Goal: Task Accomplishment & Management: Use online tool/utility

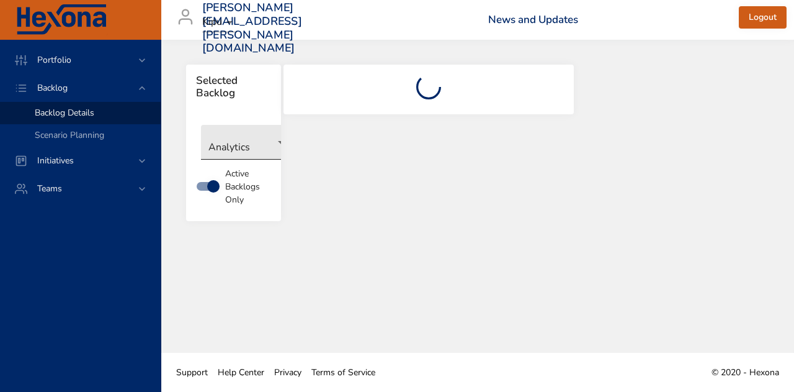
click at [251, 146] on body "Portfolio Backlog Backlog Details Scenario Planning Initiatives Teams [PERSON_N…" at bounding box center [397, 196] width 794 height 392
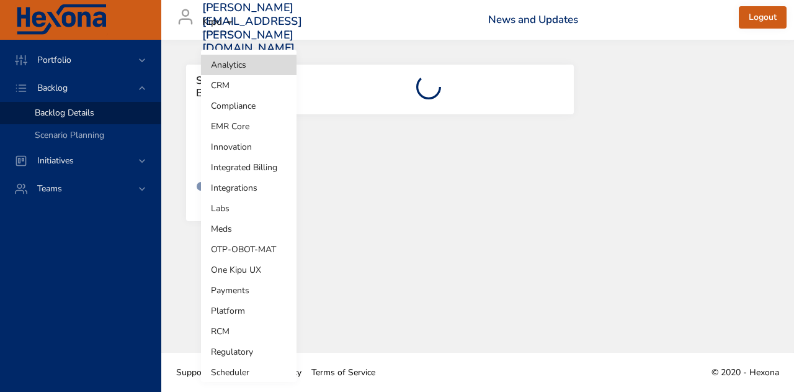
click at [250, 164] on li "Integrated Billing" at bounding box center [249, 167] width 96 height 20
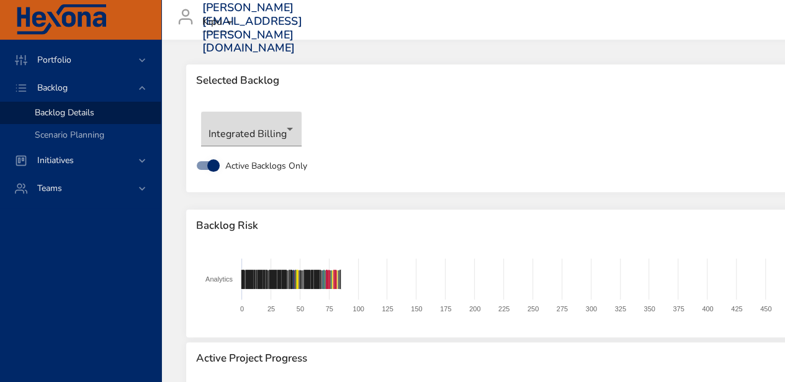
type input "**"
type input "*"
type input "**"
type input "*"
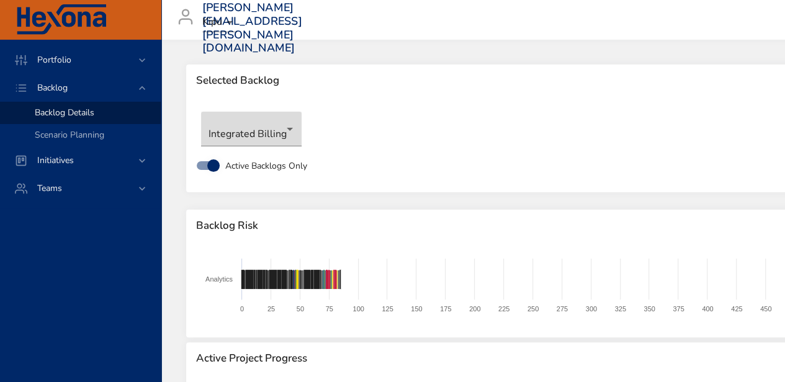
type input "*"
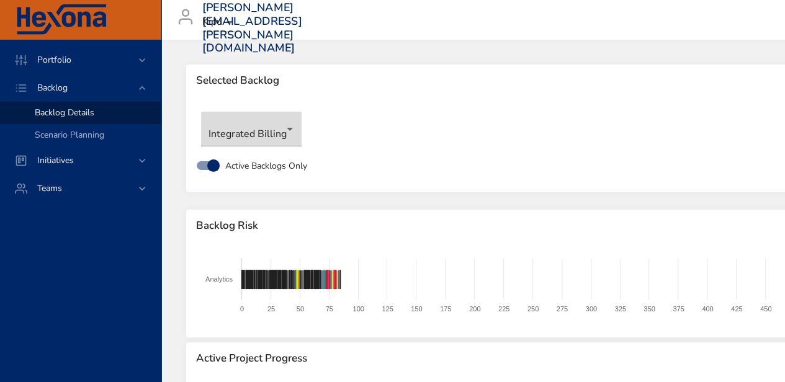
type input "*"
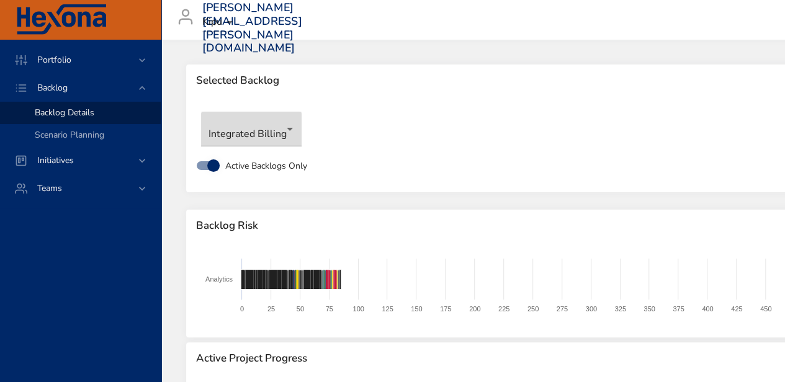
type input "*"
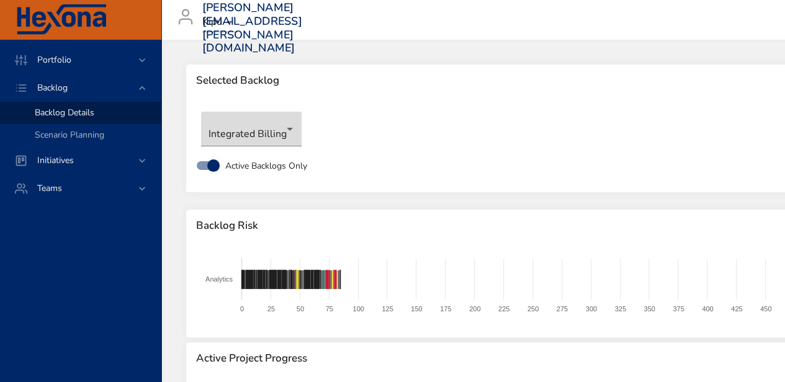
type input "*"
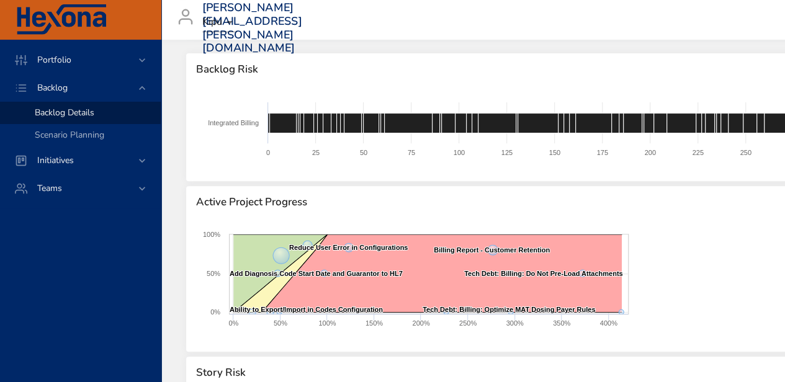
scroll to position [124, 0]
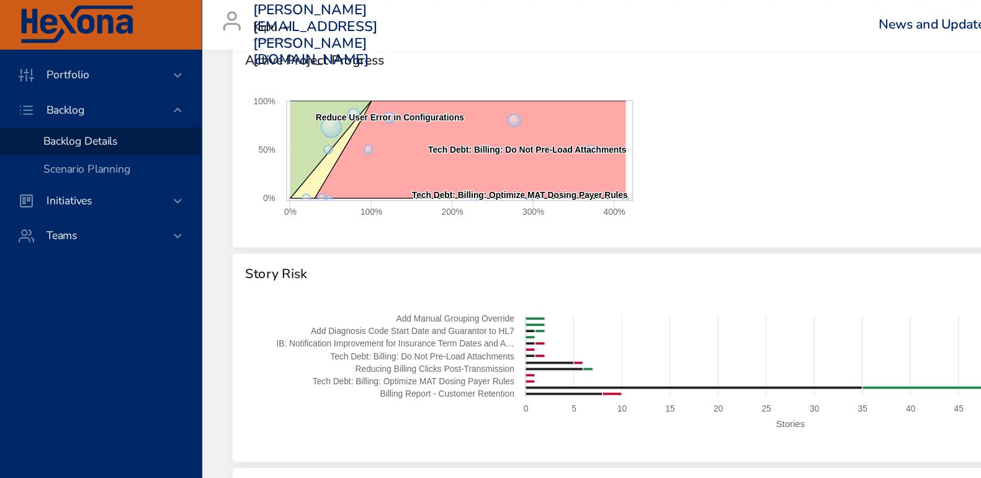
scroll to position [310, 0]
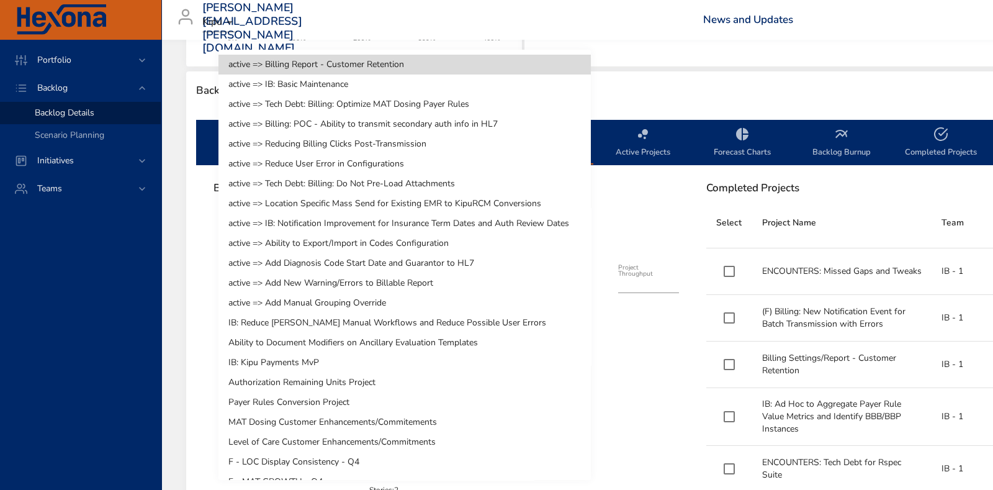
click at [352, 362] on li "IB: Kipu Payments MvP" at bounding box center [404, 362] width 372 height 20
type input "*"
type input "****"
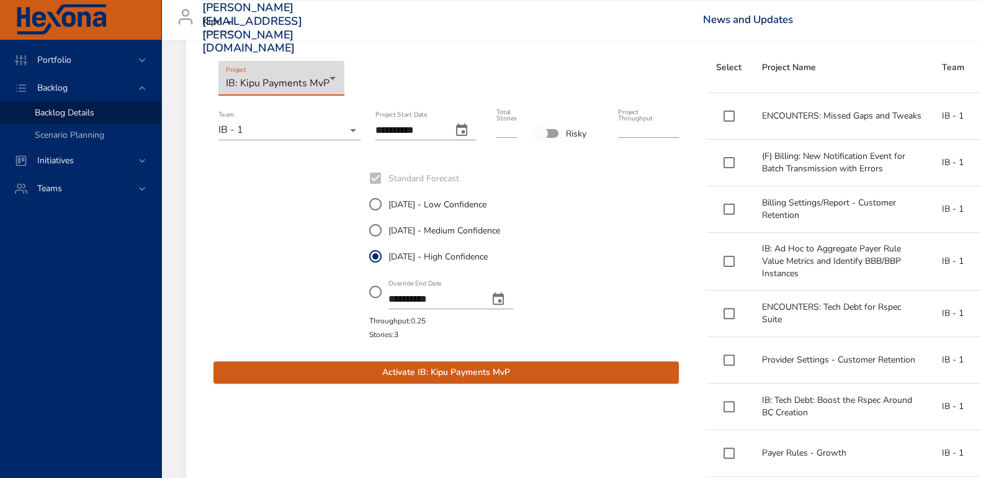
scroll to position [465, 0]
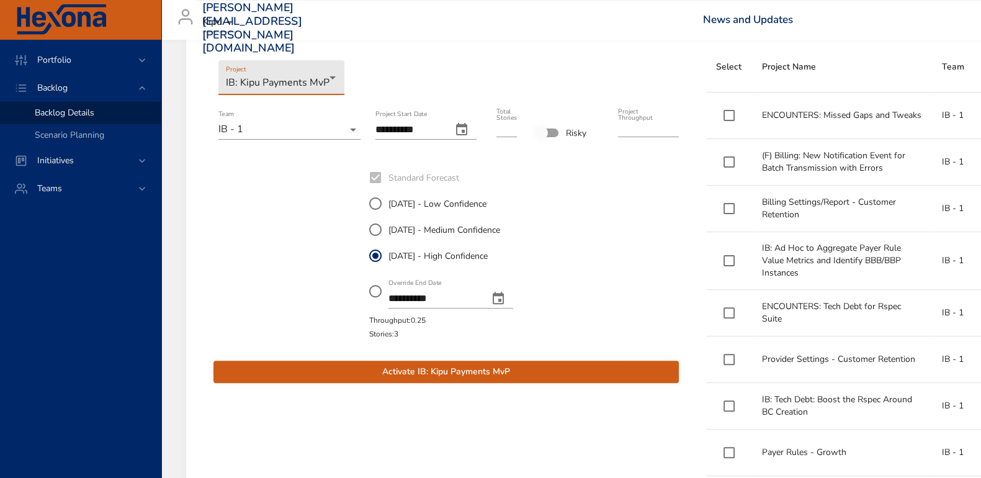
type input "*"
click at [514, 131] on input "*" at bounding box center [506, 127] width 20 height 20
click at [525, 370] on span "Activate IB: Kipu Payments MvP" at bounding box center [446, 372] width 446 height 16
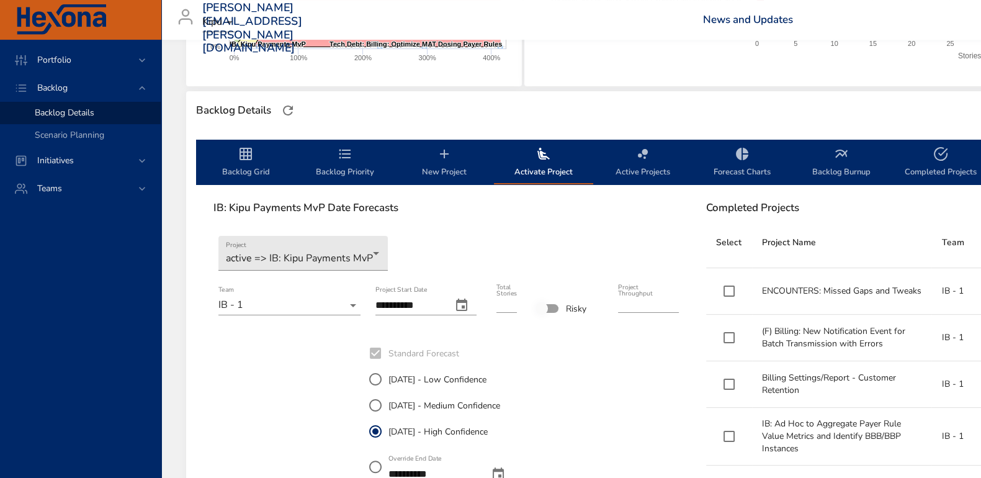
scroll to position [77, 0]
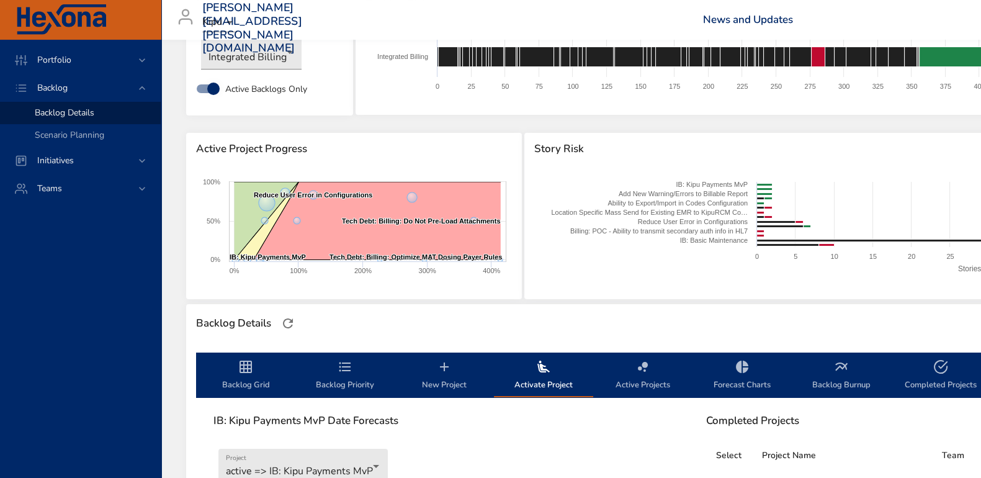
click at [348, 364] on icon "backlog-tab" at bounding box center [345, 366] width 15 height 15
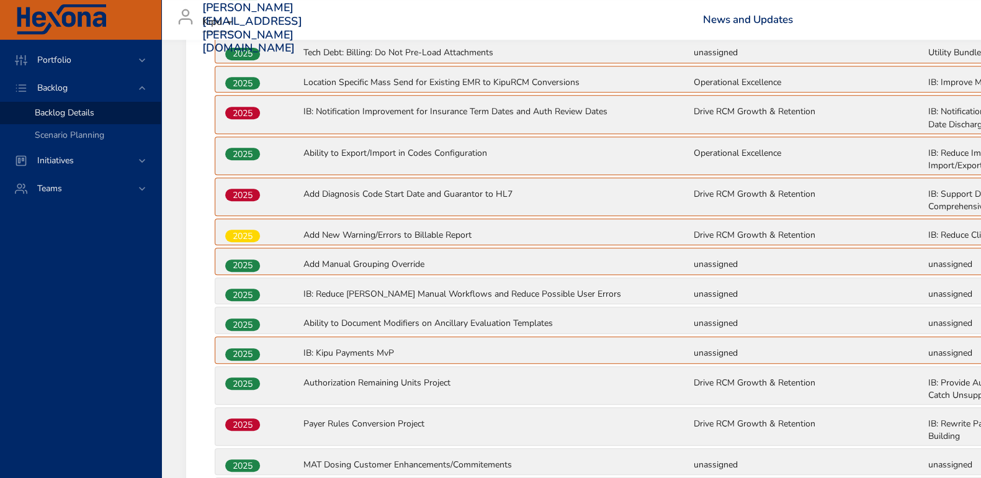
scroll to position [698, 0]
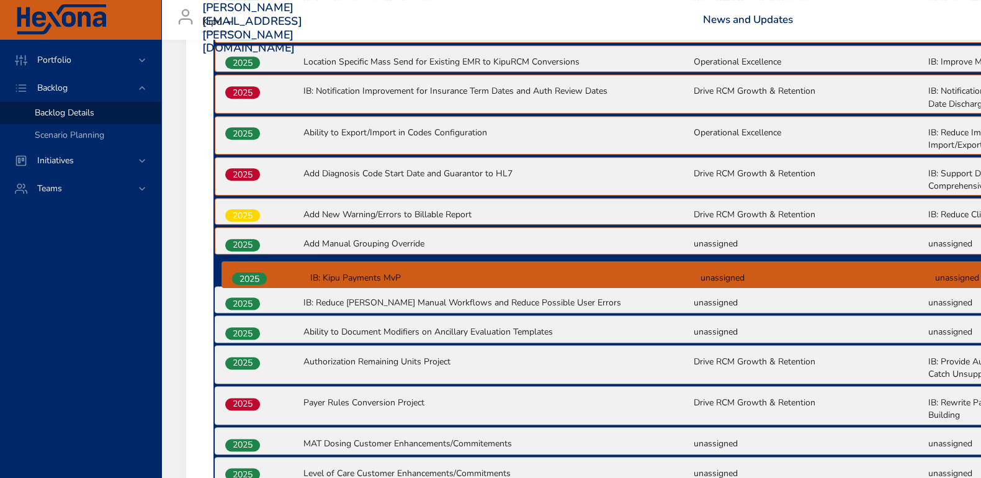
drag, startPoint x: 252, startPoint y: 333, endPoint x: 261, endPoint y: 277, distance: 56.5
click at [261, 277] on div "2025 Billing Report - Customer Retention Drive RCM Growth & Retention IB: More …" at bounding box center [692, 201] width 958 height 750
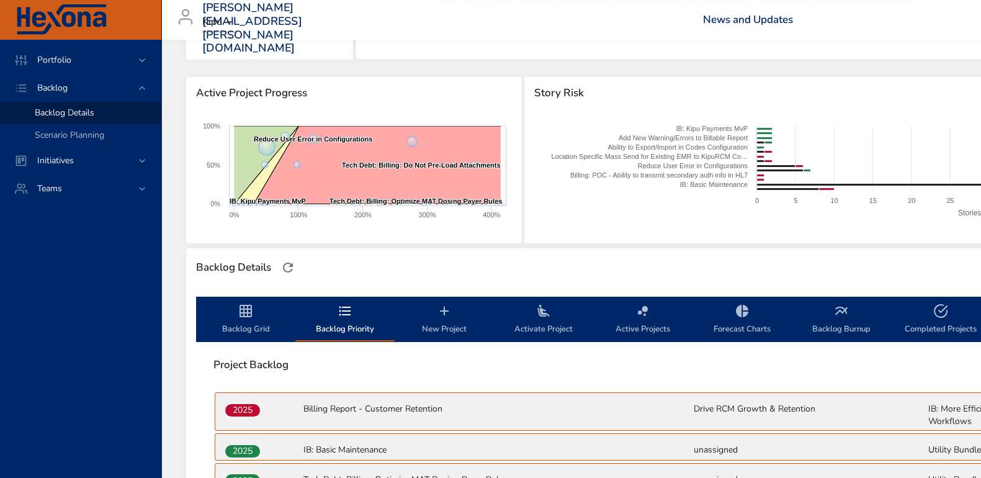
scroll to position [233, 0]
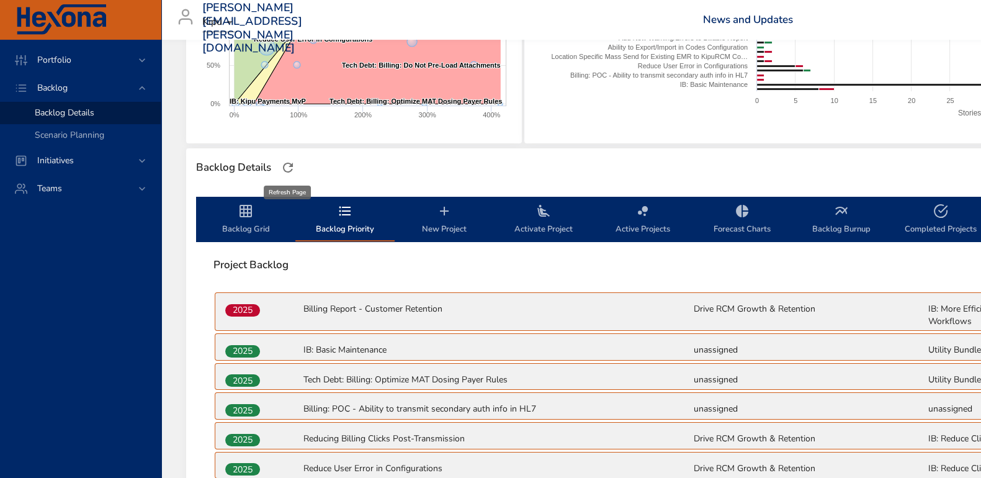
click at [295, 169] on icon "button" at bounding box center [287, 167] width 15 height 15
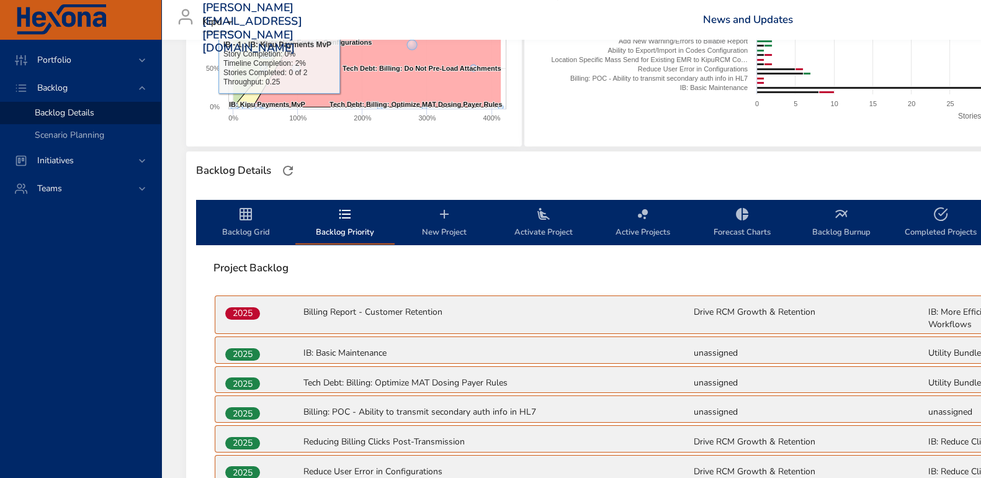
scroll to position [310, 0]
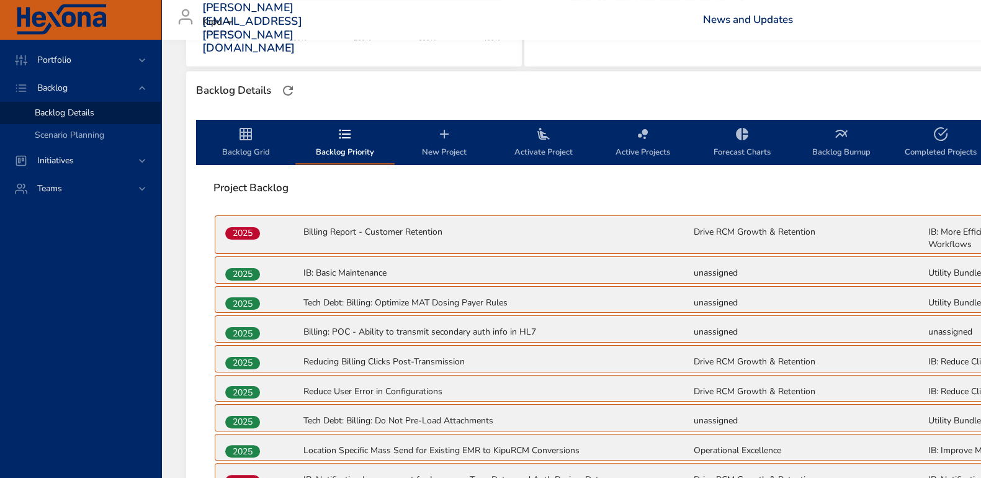
click at [243, 138] on icon "backlog-tab" at bounding box center [245, 134] width 15 height 15
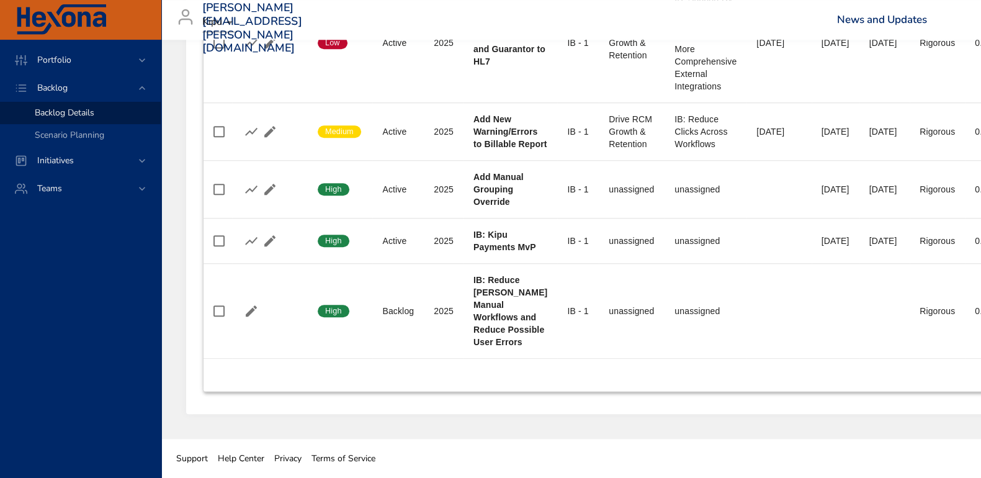
scroll to position [1439, 0]
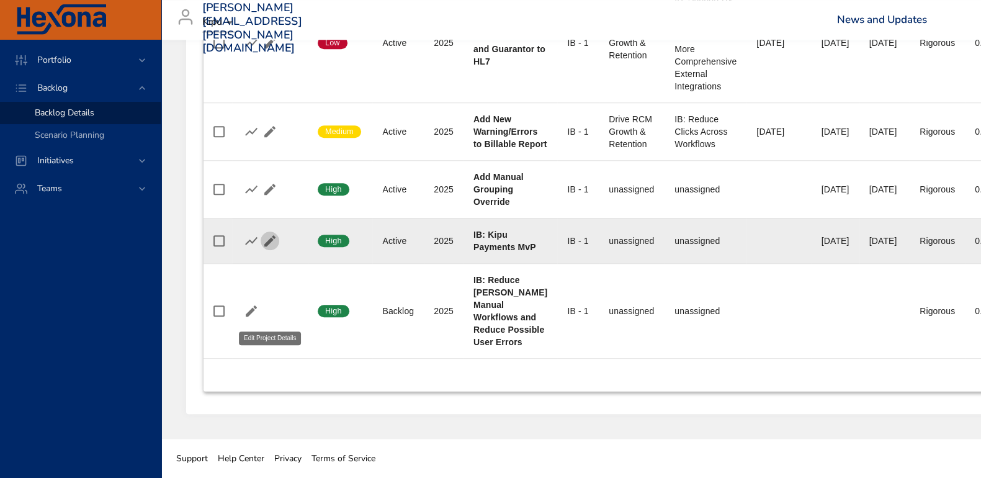
click at [273, 240] on icon "button" at bounding box center [269, 240] width 11 height 11
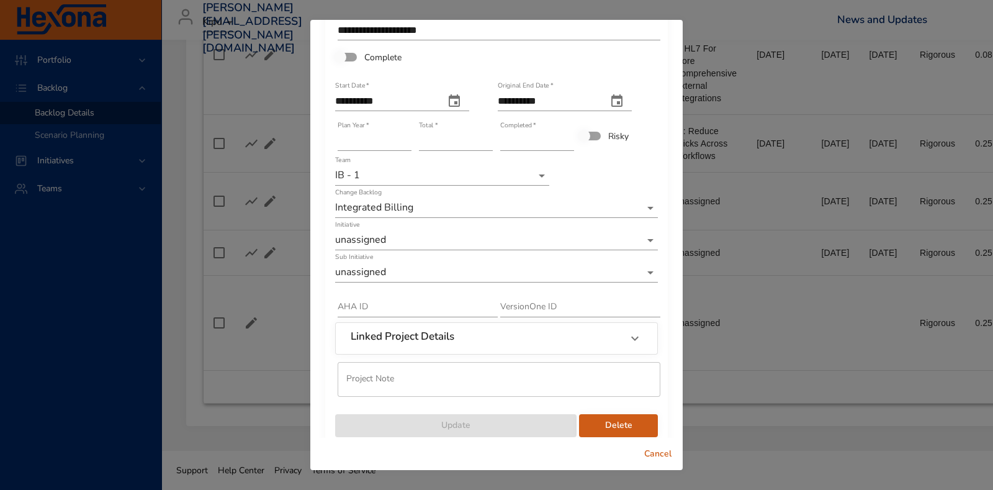
scroll to position [45, 0]
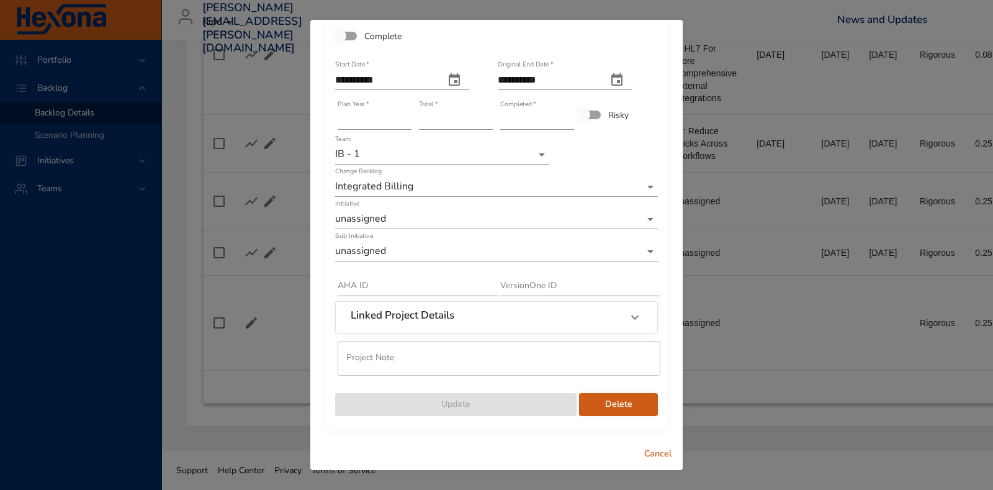
click at [525, 315] on div "Linked Project Details" at bounding box center [485, 317] width 269 height 16
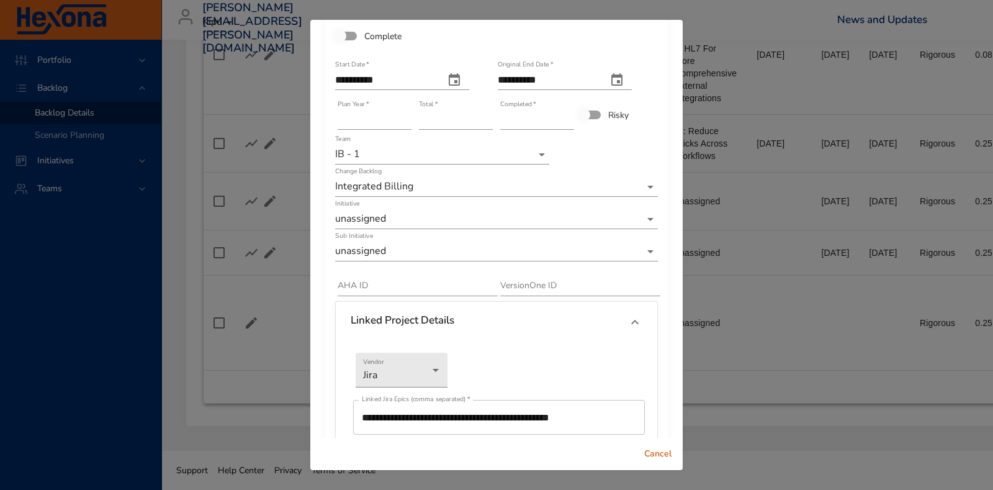
click at [424, 285] on input "text" at bounding box center [418, 286] width 160 height 20
paste input "*********"
type input "*********"
click at [579, 391] on div "Cancel" at bounding box center [496, 453] width 372 height 33
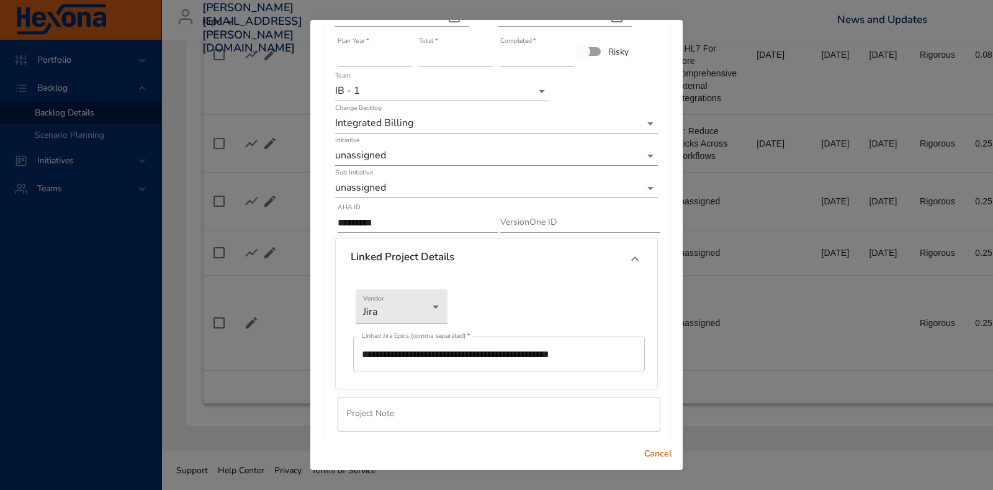
scroll to position [164, 0]
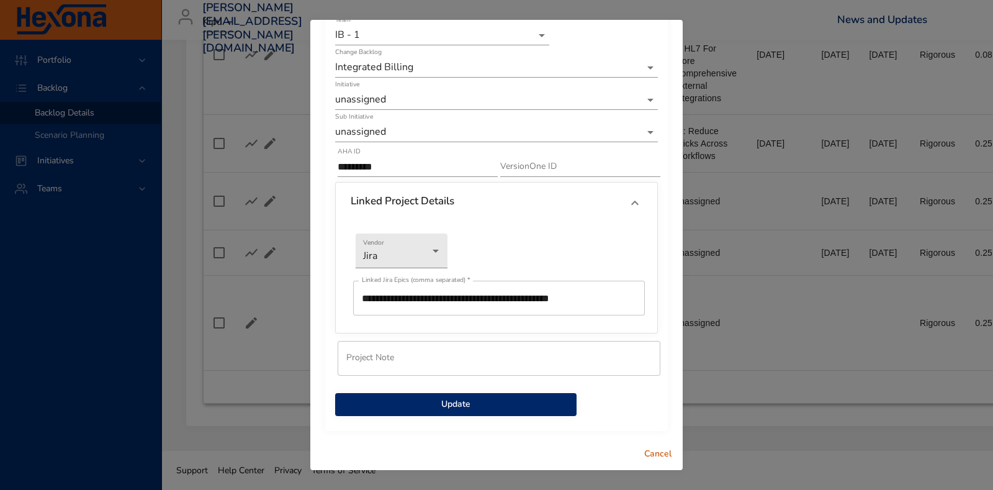
click at [542, 391] on span "Update" at bounding box center [456, 405] width 222 height 16
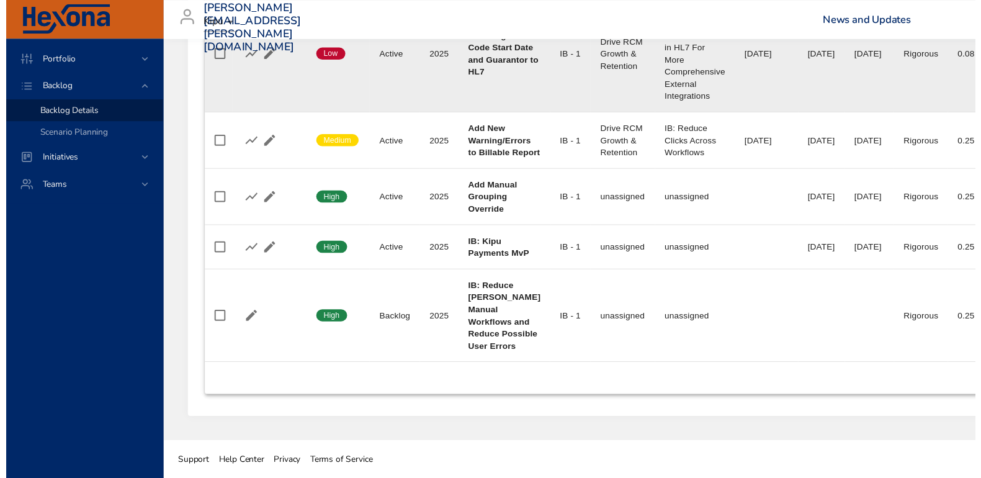
scroll to position [1319, 0]
